Goal: Use online tool/utility: Use online tool/utility

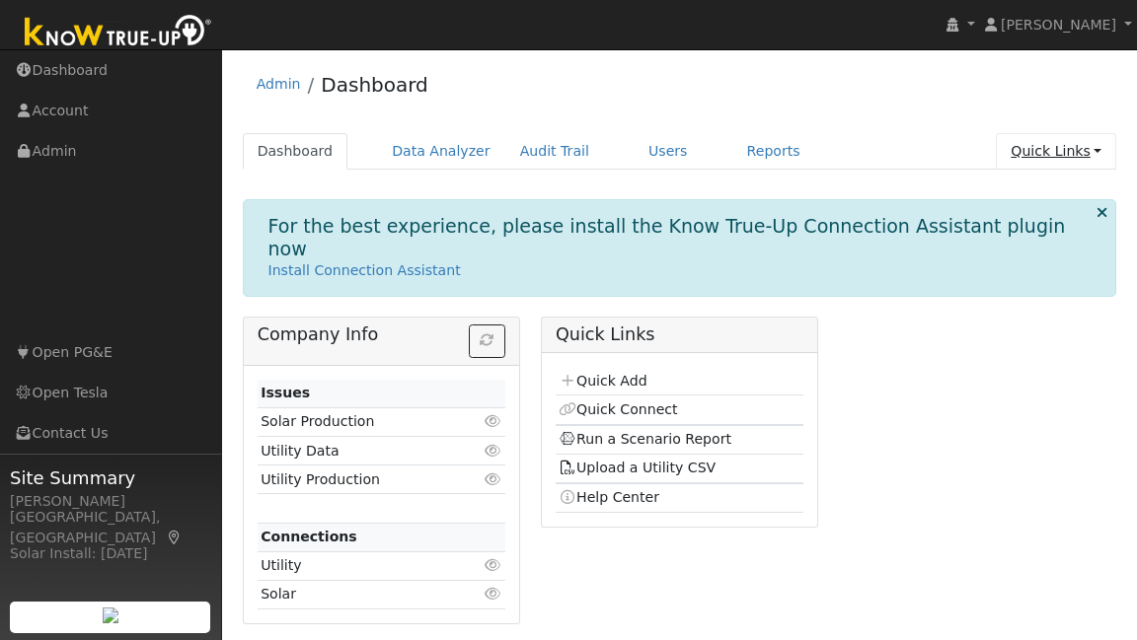
click at [1069, 156] on link "Quick Links" at bounding box center [1056, 151] width 120 height 37
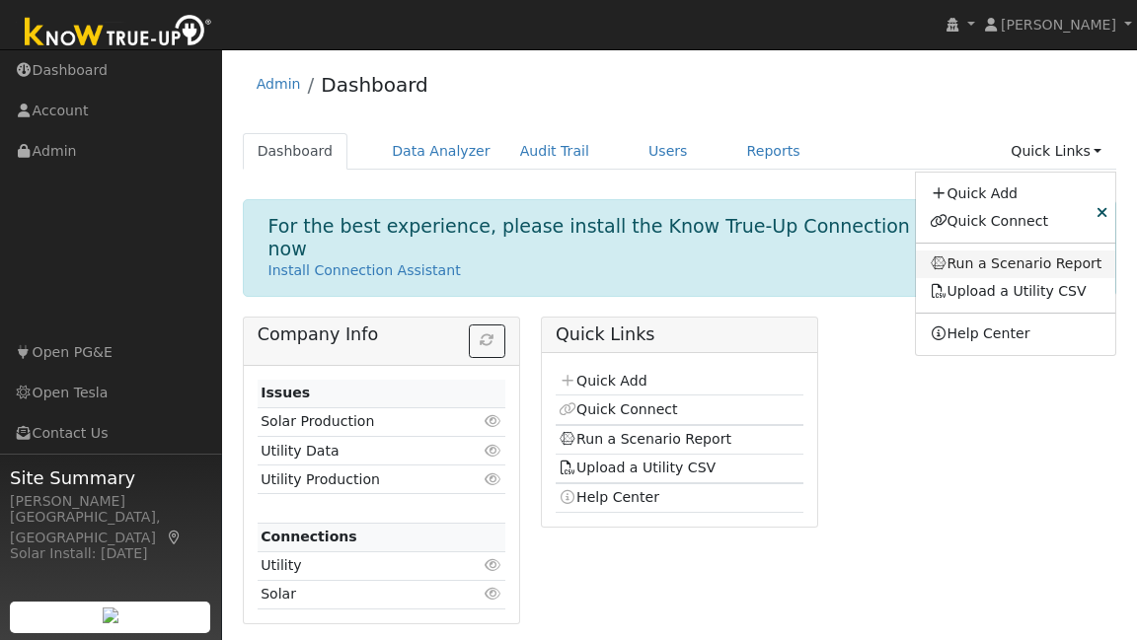
click at [1027, 267] on link "Run a Scenario Report" at bounding box center [1016, 265] width 200 height 28
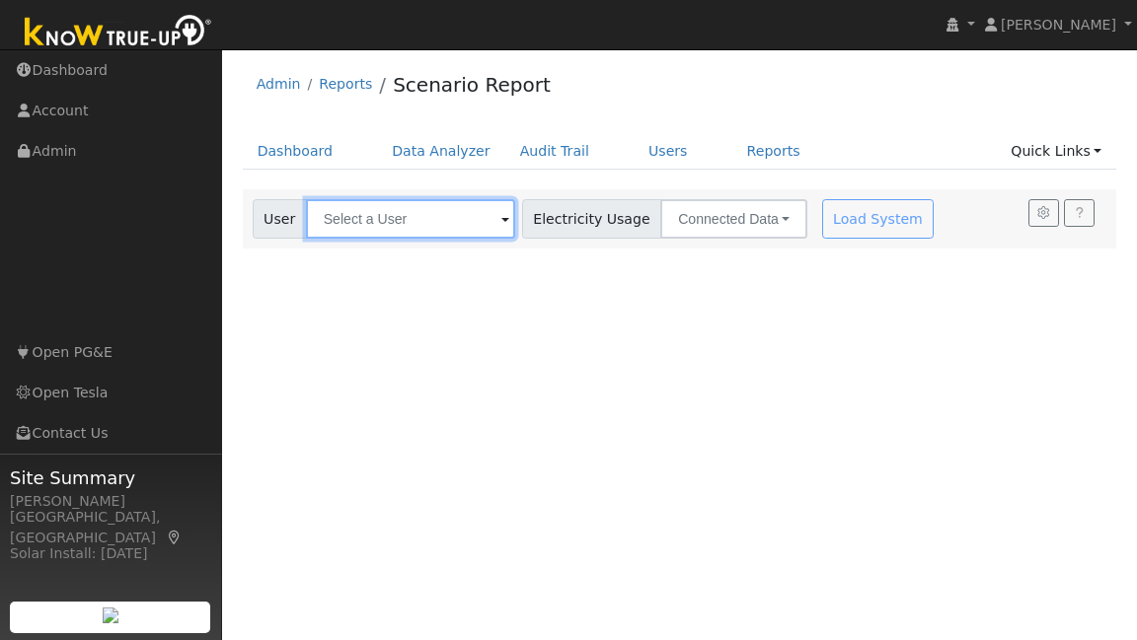
click at [431, 227] on input "text" at bounding box center [410, 218] width 209 height 39
